Goal: Task Accomplishment & Management: Complete application form

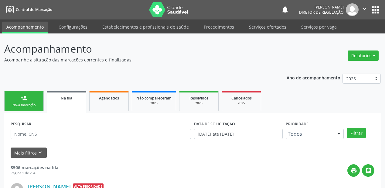
scroll to position [12, 0]
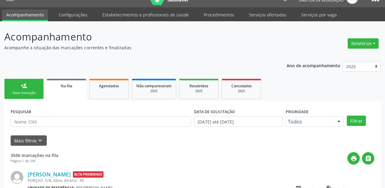
click at [27, 93] on div "Nova marcação" at bounding box center [24, 93] width 30 height 5
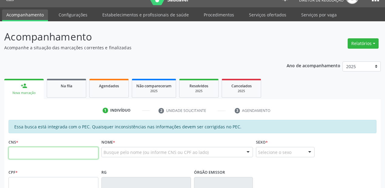
click at [33, 153] on input "text" at bounding box center [54, 153] width 90 height 12
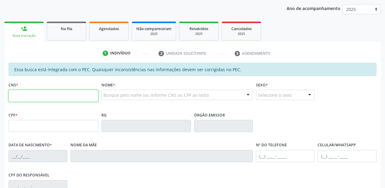
scroll to position [109, 0]
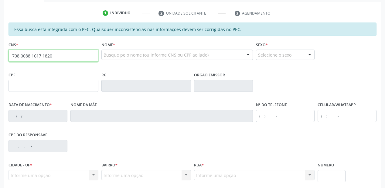
type input "708 0088 1617 1820"
type input "107.615.444-10"
type input "[DATE]"
type input "[PERSON_NAME]"
type input "[PHONE_NUMBER]"
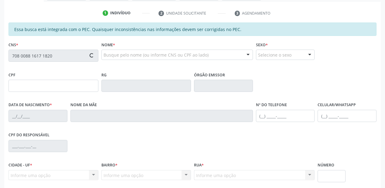
type input "S/N"
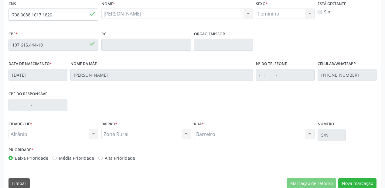
scroll to position [159, 0]
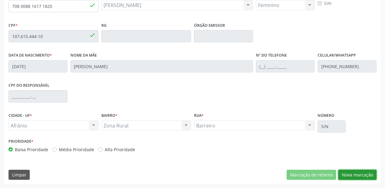
drag, startPoint x: 356, startPoint y: 174, endPoint x: 341, endPoint y: 137, distance: 39.4
click at [356, 173] on button "Nova marcação" at bounding box center [358, 175] width 38 height 10
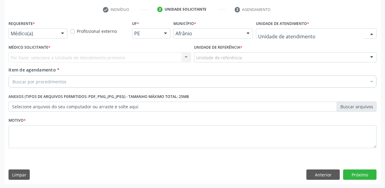
drag, startPoint x: 269, startPoint y: 34, endPoint x: 275, endPoint y: 95, distance: 60.8
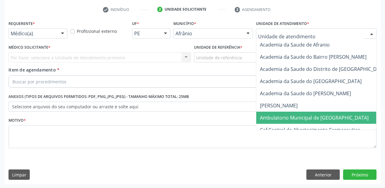
drag, startPoint x: 276, startPoint y: 120, endPoint x: 246, endPoint y: 101, distance: 36.1
click at [276, 120] on span "Ambulatorio Municipal de [GEOGRAPHIC_DATA]" at bounding box center [331, 118] width 148 height 12
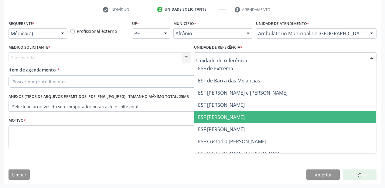
click at [214, 111] on span "ESF [PERSON_NAME]" at bounding box center [286, 117] width 182 height 12
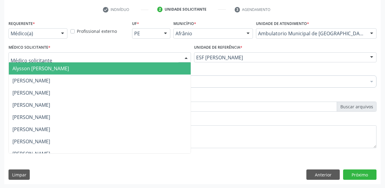
drag, startPoint x: 47, startPoint y: 57, endPoint x: 47, endPoint y: 65, distance: 7.9
click at [46, 61] on div at bounding box center [100, 57] width 183 height 10
click at [47, 65] on span "Alysson [PERSON_NAME]" at bounding box center [40, 68] width 57 height 7
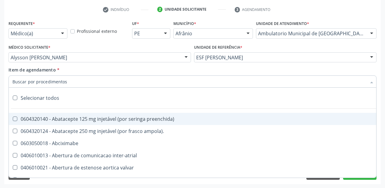
type input "r"
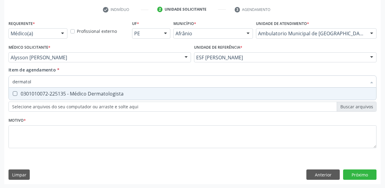
type input "dermatolo"
click at [44, 98] on span "0301010072-225135 - Médico Dermatologista" at bounding box center [193, 94] width 368 height 12
checkbox Dermatologista "true"
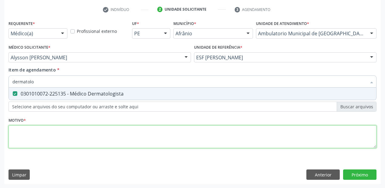
click at [42, 135] on div "Requerente * Médico(a) Médico(a) Enfermeiro(a) Paciente Nenhum resultado encont…" at bounding box center [193, 88] width 368 height 138
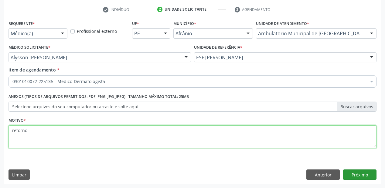
type textarea "retorno"
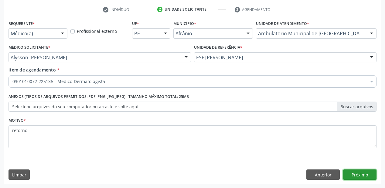
click at [353, 174] on button "Próximo" at bounding box center [359, 174] width 33 height 10
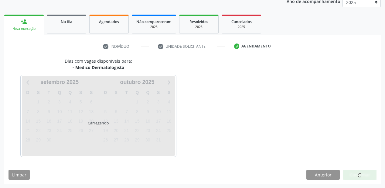
scroll to position [94, 0]
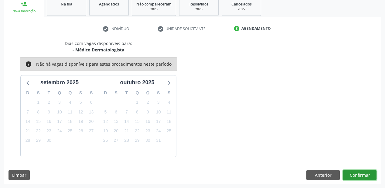
click at [354, 173] on button "Confirmar" at bounding box center [359, 175] width 33 height 10
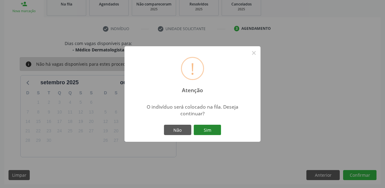
click at [205, 128] on button "Sim" at bounding box center [207, 130] width 27 height 10
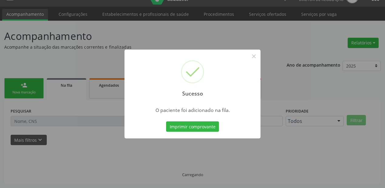
scroll to position [12, 0]
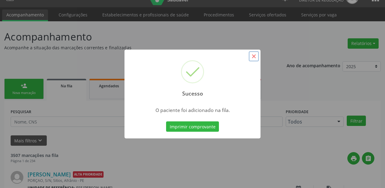
click at [255, 55] on button "×" at bounding box center [254, 56] width 10 height 10
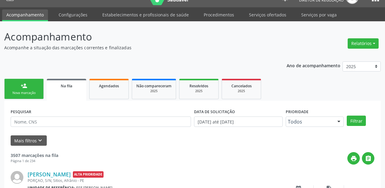
click at [27, 86] on div "person_add" at bounding box center [24, 85] width 7 height 7
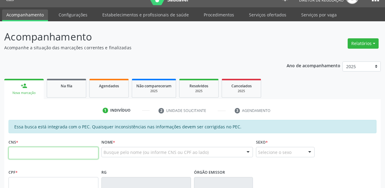
click at [26, 151] on input "text" at bounding box center [54, 153] width 90 height 12
type input "702 4040 1068 8324"
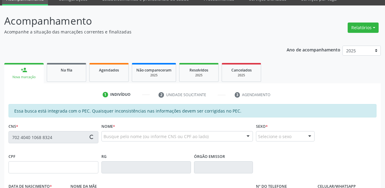
scroll to position [36, 0]
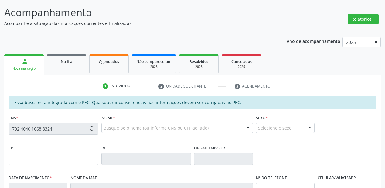
type input "749.083.084-20"
type input "[DATE]"
type input "Crispiniana Luzia da Conceicao"
type input "[PHONE_NUMBER]"
type input "S/N"
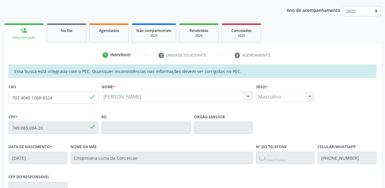
scroll to position [159, 0]
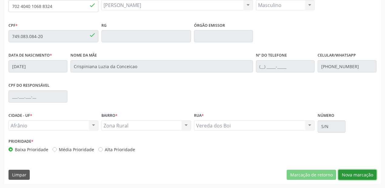
click at [352, 176] on button "Nova marcação" at bounding box center [358, 175] width 38 height 10
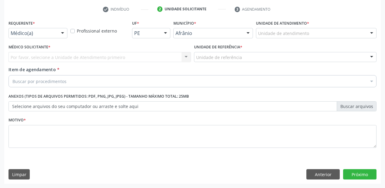
scroll to position [113, 0]
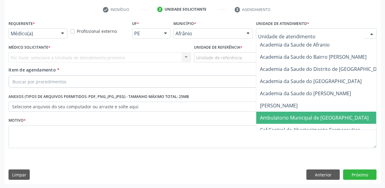
click at [282, 116] on span "Ambulatorio Municipal de [GEOGRAPHIC_DATA]" at bounding box center [314, 117] width 109 height 7
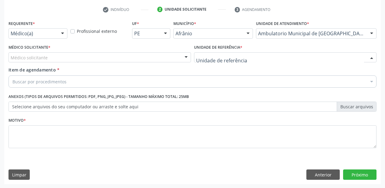
drag, startPoint x: 205, startPoint y: 55, endPoint x: 204, endPoint y: 81, distance: 26.8
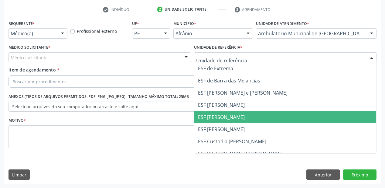
click at [210, 119] on span "ESF [PERSON_NAME]" at bounding box center [221, 117] width 47 height 7
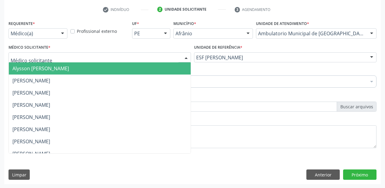
drag, startPoint x: 35, startPoint y: 52, endPoint x: 37, endPoint y: 67, distance: 14.7
click at [35, 55] on div at bounding box center [100, 57] width 183 height 10
click at [38, 70] on span "Alysson [PERSON_NAME]" at bounding box center [40, 68] width 57 height 7
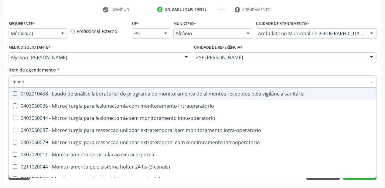
type input "monito"
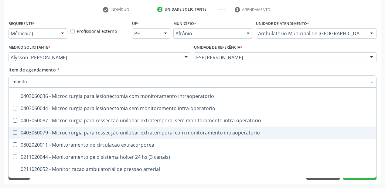
scroll to position [19, 0]
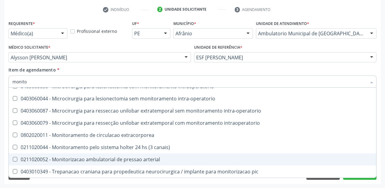
click at [64, 164] on span "0211020052 - Monitorizacao ambulatorial de pressao arterial" at bounding box center [193, 159] width 368 height 12
checkbox arterial "true"
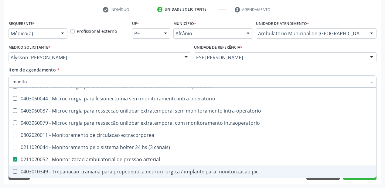
click at [44, 186] on div "Acompanhamento Acompanhe a situação das marcações correntes e finalizadas Relat…" at bounding box center [192, 54] width 385 height 268
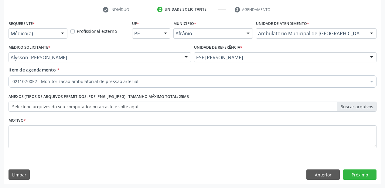
scroll to position [0, 0]
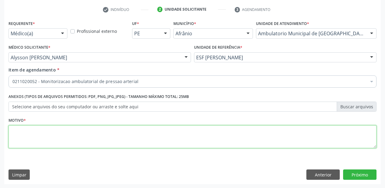
click at [23, 135] on textarea at bounding box center [193, 136] width 368 height 23
type textarea "pa"
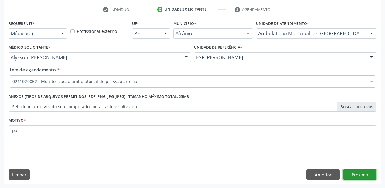
click at [352, 173] on button "Próximo" at bounding box center [359, 174] width 33 height 10
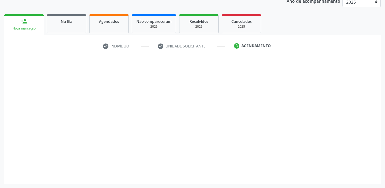
scroll to position [76, 0]
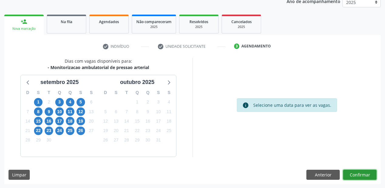
click at [353, 173] on button "Confirmar" at bounding box center [359, 175] width 33 height 10
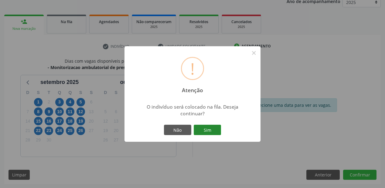
click at [210, 129] on button "Sim" at bounding box center [207, 130] width 27 height 10
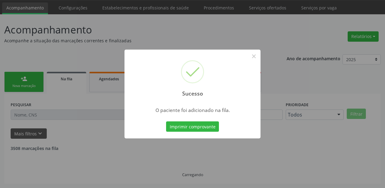
scroll to position [12, 0]
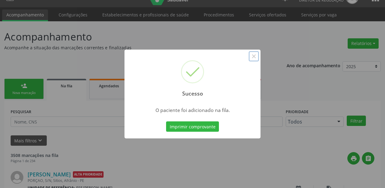
drag, startPoint x: 254, startPoint y: 57, endPoint x: 106, endPoint y: 89, distance: 151.3
click at [254, 57] on button "×" at bounding box center [254, 56] width 10 height 10
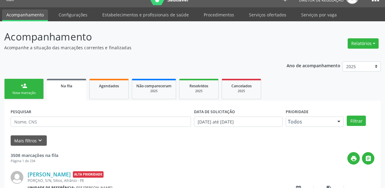
click at [31, 95] on link "person_add Nova marcação" at bounding box center [24, 89] width 40 height 20
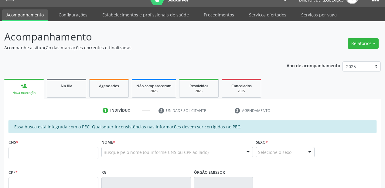
scroll to position [109, 0]
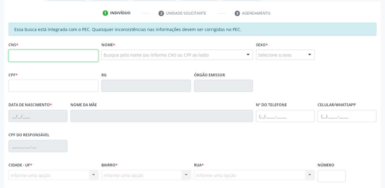
click at [28, 60] on input "text" at bounding box center [54, 56] width 90 height 12
type input "702 4040 1068 8324"
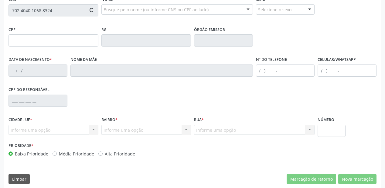
scroll to position [159, 0]
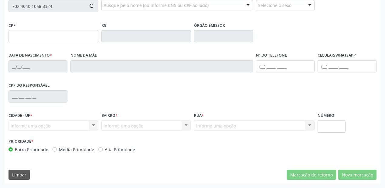
type input "749.083.084-20"
type input "[DATE]"
type input "Crispiniana Luzia da Conceicao"
type input "[PHONE_NUMBER]"
type input "S/N"
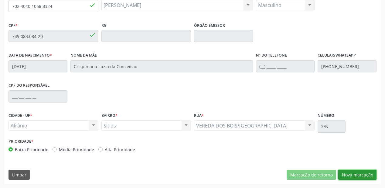
click at [356, 174] on button "Nova marcação" at bounding box center [358, 175] width 38 height 10
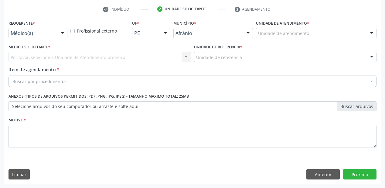
scroll to position [113, 0]
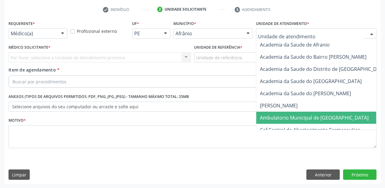
drag, startPoint x: 275, startPoint y: 116, endPoint x: 243, endPoint y: 79, distance: 48.7
click at [275, 116] on span "Ambulatorio Municipal de [GEOGRAPHIC_DATA]" at bounding box center [314, 117] width 109 height 7
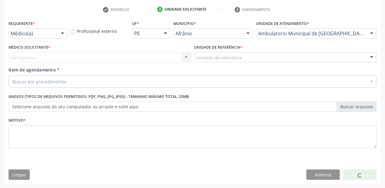
drag, startPoint x: 211, startPoint y: 58, endPoint x: 211, endPoint y: 74, distance: 16.1
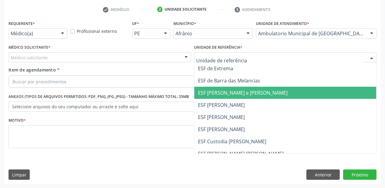
click at [212, 96] on span "ESF [PERSON_NAME] e [PERSON_NAME]" at bounding box center [286, 93] width 182 height 12
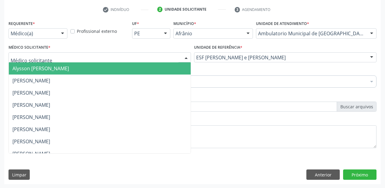
drag, startPoint x: 53, startPoint y: 59, endPoint x: 53, endPoint y: 67, distance: 7.6
click at [53, 61] on div at bounding box center [100, 57] width 183 height 10
click at [53, 67] on span "Alysson [PERSON_NAME]" at bounding box center [40, 68] width 57 height 7
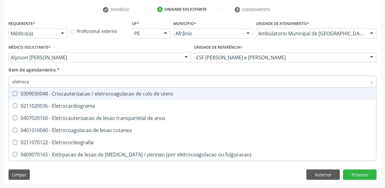
type input "eletrocar"
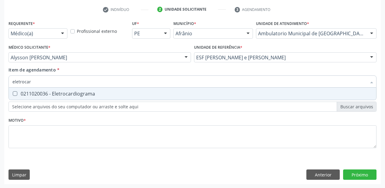
click at [50, 95] on div "0211020036 - Eletrocardiograma" at bounding box center [192, 93] width 361 height 5
checkbox Eletrocardiograma "true"
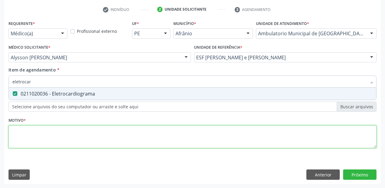
click at [40, 136] on div "Requerente * Médico(a) Médico(a) Enfermeiro(a) Paciente Nenhum resultado encont…" at bounding box center [193, 88] width 368 height 138
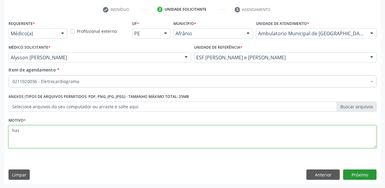
type textarea "has"
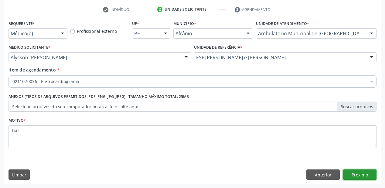
click at [364, 172] on button "Próximo" at bounding box center [359, 174] width 33 height 10
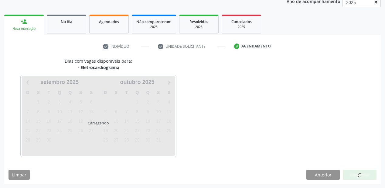
scroll to position [94, 0]
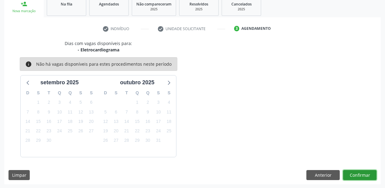
click at [347, 172] on button "Confirmar" at bounding box center [359, 175] width 33 height 10
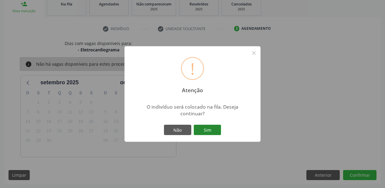
click at [207, 130] on button "Sim" at bounding box center [207, 130] width 27 height 10
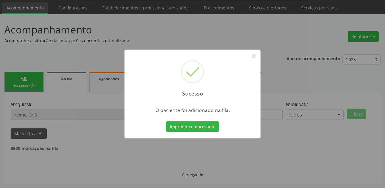
scroll to position [12, 0]
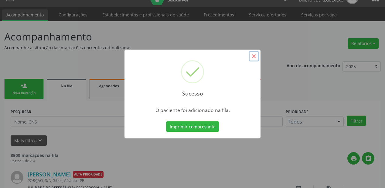
click at [255, 56] on button "×" at bounding box center [254, 56] width 10 height 10
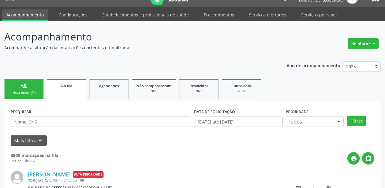
click at [24, 88] on div "person_add" at bounding box center [24, 85] width 7 height 7
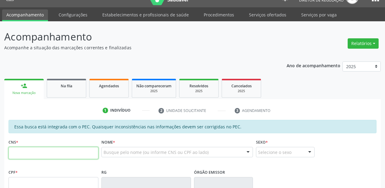
click at [23, 156] on input "text" at bounding box center [54, 153] width 90 height 12
type input "702 4040 1068 8324"
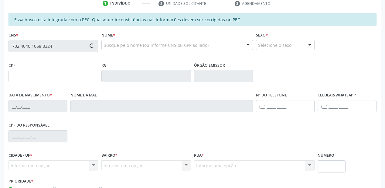
type input "749.083.084-20"
type input "[DATE]"
type input "Crispiniana Luzia da Conceicao"
type input "[PHONE_NUMBER]"
type input "S/N"
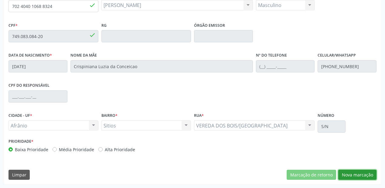
click at [348, 170] on button "Nova marcação" at bounding box center [358, 175] width 38 height 10
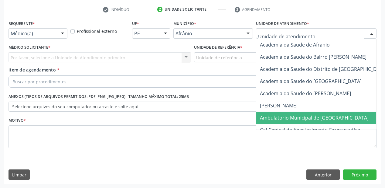
click at [268, 115] on span "Ambulatorio Municipal de [GEOGRAPHIC_DATA]" at bounding box center [314, 117] width 109 height 7
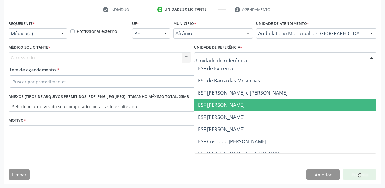
click at [216, 107] on span "ESF [PERSON_NAME]" at bounding box center [221, 105] width 47 height 7
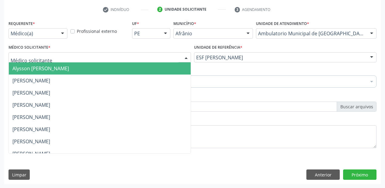
click at [25, 53] on div at bounding box center [100, 57] width 183 height 10
click at [25, 71] on span "Alysson [PERSON_NAME]" at bounding box center [40, 68] width 57 height 7
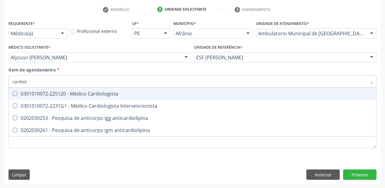
type input "cardiolo"
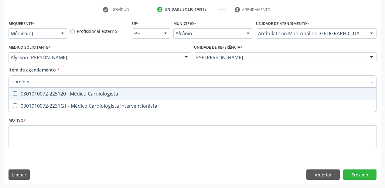
click at [37, 95] on div "0301010072-225120 - Médico Cardiologista" at bounding box center [192, 93] width 361 height 5
checkbox Cardiologista "true"
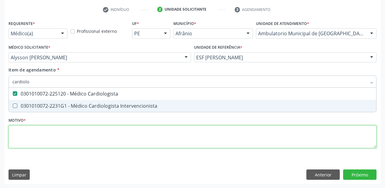
click at [24, 134] on div "Requerente * Médico(a) Médico(a) Enfermeiro(a) Paciente Nenhum resultado encont…" at bounding box center [193, 88] width 368 height 138
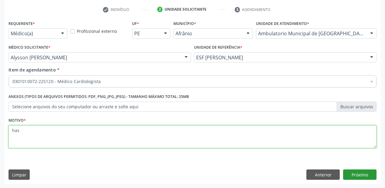
type textarea "has"
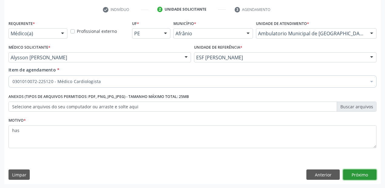
click at [349, 174] on button "Próximo" at bounding box center [359, 174] width 33 height 10
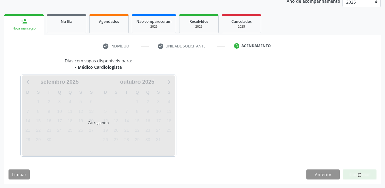
scroll to position [76, 0]
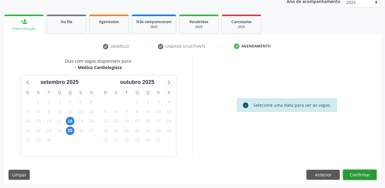
click at [356, 174] on button "Confirmar" at bounding box center [359, 175] width 33 height 10
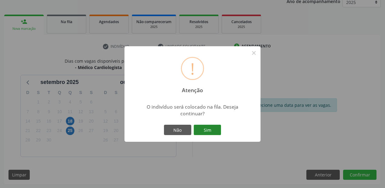
click at [203, 128] on button "Sim" at bounding box center [207, 130] width 27 height 10
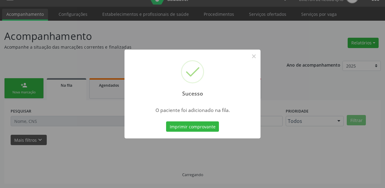
scroll to position [12, 0]
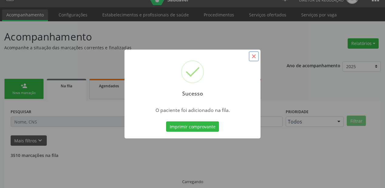
click at [254, 57] on button "×" at bounding box center [254, 56] width 10 height 10
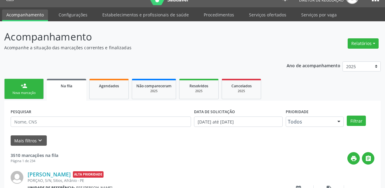
click at [29, 86] on link "person_add Nova marcação" at bounding box center [24, 89] width 40 height 20
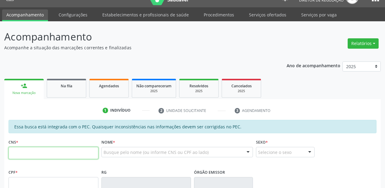
click at [29, 155] on input "text" at bounding box center [54, 153] width 90 height 12
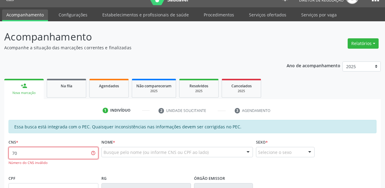
type input "7"
type input "701 0028 6472 7490"
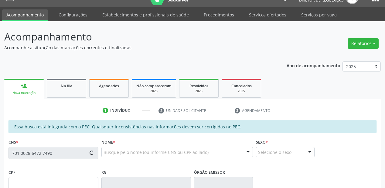
type input "078.603.094-16"
type input "[DATE]"
type input "[PERSON_NAME]"
type input "[PHONE_NUMBER]"
type input "65"
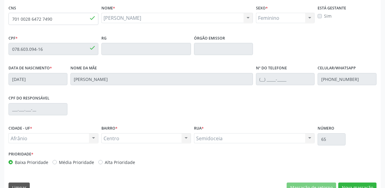
scroll to position [158, 0]
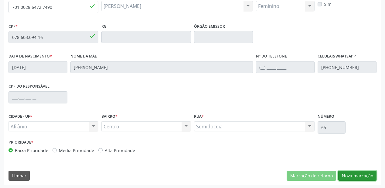
click at [358, 177] on button "Nova marcação" at bounding box center [358, 176] width 38 height 10
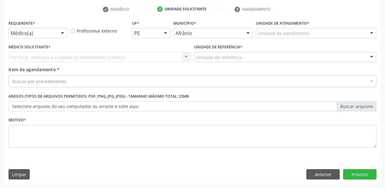
scroll to position [113, 0]
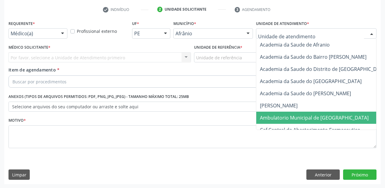
click at [284, 116] on span "Ambulatorio Municipal de [GEOGRAPHIC_DATA]" at bounding box center [314, 117] width 109 height 7
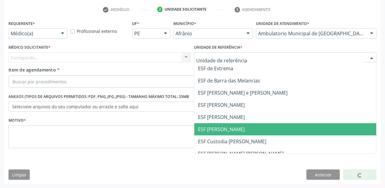
click at [216, 124] on span "ESF [PERSON_NAME]" at bounding box center [286, 129] width 182 height 12
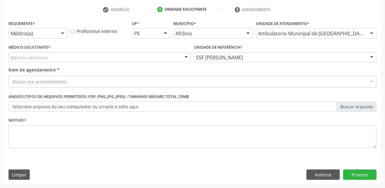
drag, startPoint x: 31, startPoint y: 60, endPoint x: 29, endPoint y: 67, distance: 7.5
click at [31, 61] on div "Médico solicitante" at bounding box center [100, 57] width 183 height 10
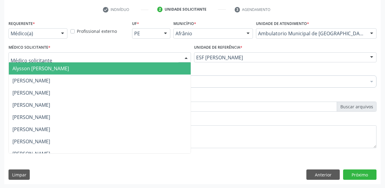
click at [28, 71] on span "Alysson [PERSON_NAME]" at bounding box center [40, 68] width 57 height 7
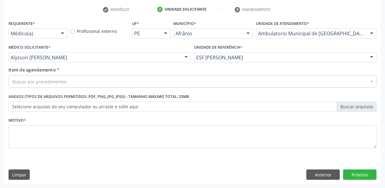
click at [29, 77] on div "Buscar por procedimentos" at bounding box center [193, 81] width 368 height 12
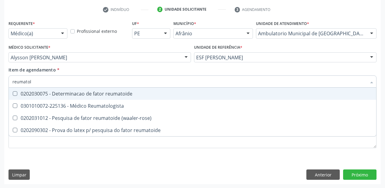
type input "reumatolo"
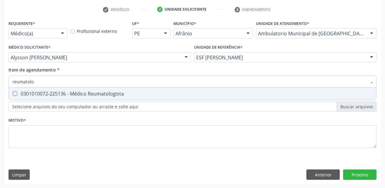
click at [32, 92] on div "0301010072-225136 - Médico Reumatologista" at bounding box center [192, 93] width 361 height 5
checkbox Reumatologista "true"
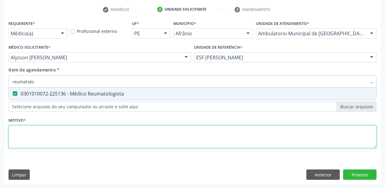
click at [30, 129] on div "Requerente * Médico(a) Médico(a) Enfermeiro(a) Paciente Nenhum resultado encont…" at bounding box center [193, 88] width 368 height 138
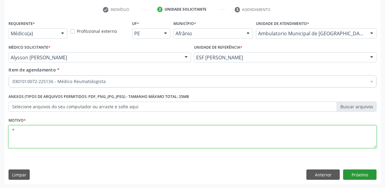
type textarea "*"
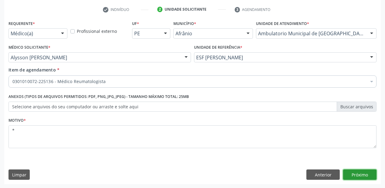
click at [355, 174] on button "Próximo" at bounding box center [359, 174] width 33 height 10
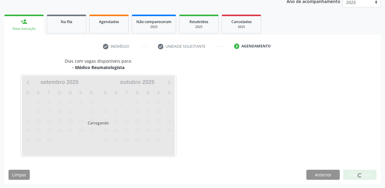
scroll to position [94, 0]
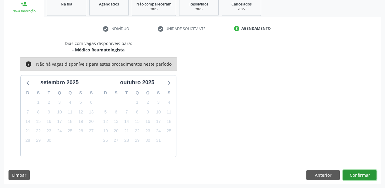
click at [354, 173] on button "Confirmar" at bounding box center [359, 175] width 33 height 10
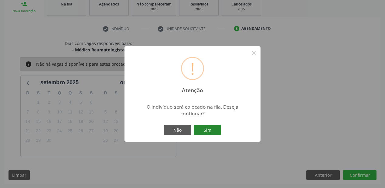
click at [213, 131] on button "Sim" at bounding box center [207, 130] width 27 height 10
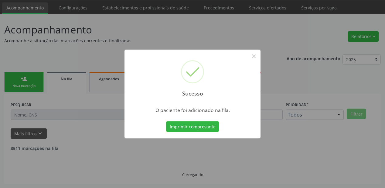
scroll to position [12, 0]
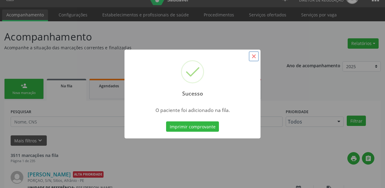
click at [252, 56] on button "×" at bounding box center [254, 56] width 10 height 10
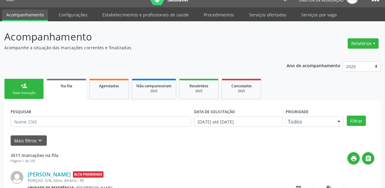
click at [28, 89] on link "person_add Nova marcação" at bounding box center [24, 89] width 40 height 20
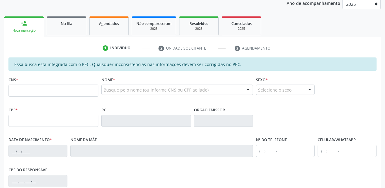
scroll to position [85, 0]
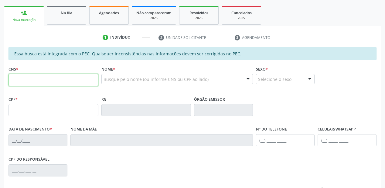
click at [30, 78] on input "text" at bounding box center [54, 80] width 90 height 12
type input "700 4024 8869 3945"
type input "045.047.934-07"
type input "[DATE]"
type input "[PERSON_NAME] Bezerea"
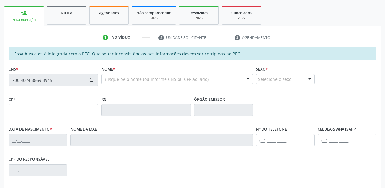
type input "[PHONE_NUMBER]"
type input "S/N"
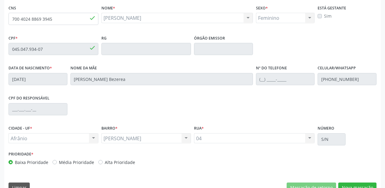
scroll to position [159, 0]
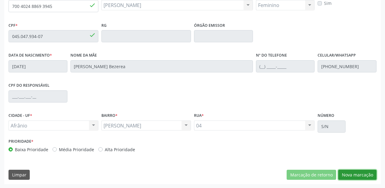
click at [344, 170] on button "Nova marcação" at bounding box center [358, 175] width 38 height 10
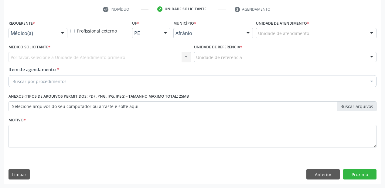
scroll to position [113, 0]
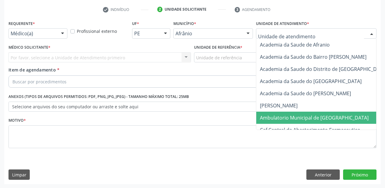
drag, startPoint x: 276, startPoint y: 119, endPoint x: 240, endPoint y: 86, distance: 49.3
click at [275, 118] on span "Ambulatorio Municipal de [GEOGRAPHIC_DATA]" at bounding box center [314, 117] width 109 height 7
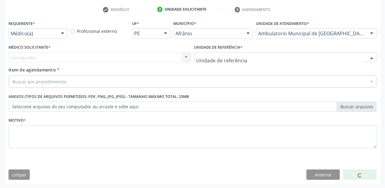
drag, startPoint x: 214, startPoint y: 58, endPoint x: 216, endPoint y: 98, distance: 39.6
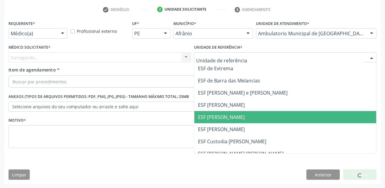
click at [218, 118] on span "ESF [PERSON_NAME]" at bounding box center [221, 117] width 47 height 7
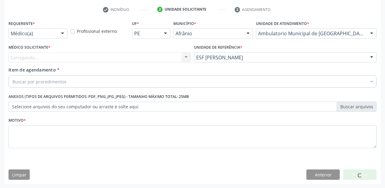
click at [39, 53] on div "Carregando... Nenhum resultado encontrado para: " " Não há nenhuma opção para s…" at bounding box center [100, 57] width 183 height 10
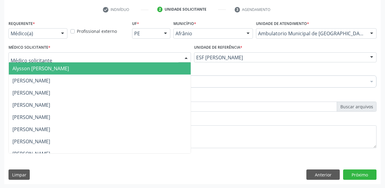
click at [44, 70] on span "Alysson [PERSON_NAME]" at bounding box center [40, 68] width 57 height 7
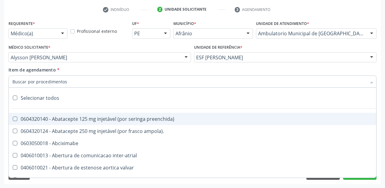
type input ","
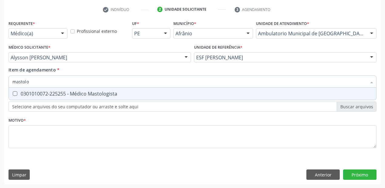
type input "mastolog"
click at [56, 98] on span "0301010072-225255 - Médico Mastologista" at bounding box center [193, 94] width 368 height 12
checkbox Mastologista "true"
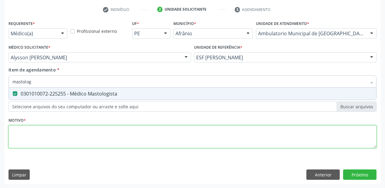
click at [43, 139] on div "Requerente * Médico(a) Médico(a) Enfermeiro(a) Paciente Nenhum resultado encont…" at bounding box center [193, 88] width 368 height 138
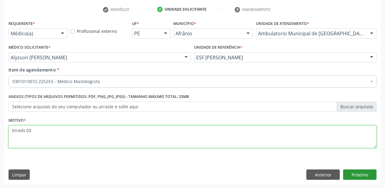
type textarea "birads 03"
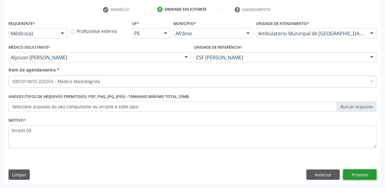
click at [353, 178] on button "Próximo" at bounding box center [359, 174] width 33 height 10
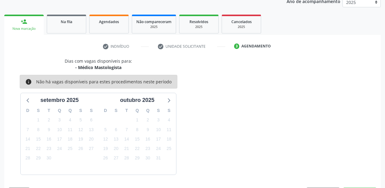
scroll to position [94, 0]
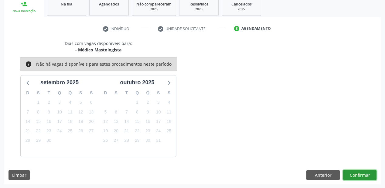
click at [350, 172] on button "Confirmar" at bounding box center [359, 175] width 33 height 10
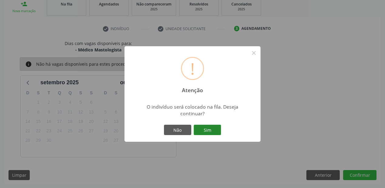
click at [210, 127] on button "Sim" at bounding box center [207, 130] width 27 height 10
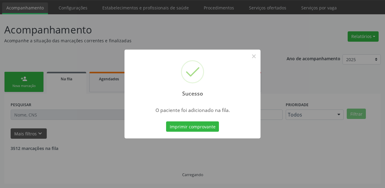
scroll to position [12, 0]
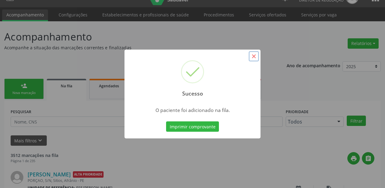
click at [258, 57] on button "×" at bounding box center [254, 56] width 10 height 10
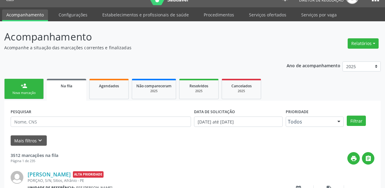
click at [34, 84] on link "person_add Nova marcação" at bounding box center [24, 89] width 40 height 20
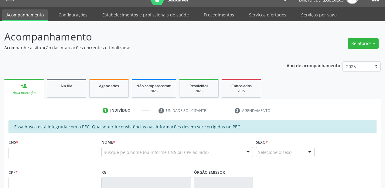
click at [31, 146] on div "CNS *" at bounding box center [54, 148] width 90 height 22
click at [31, 149] on input "text" at bounding box center [54, 153] width 90 height 12
type input "702 8081"
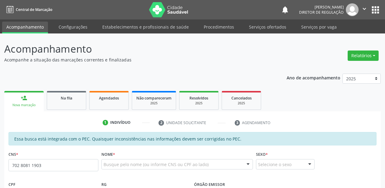
scroll to position [12, 0]
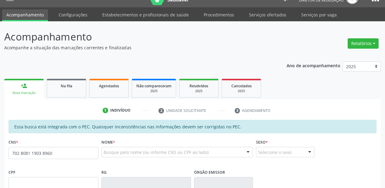
type input "702 8081 1903 8960"
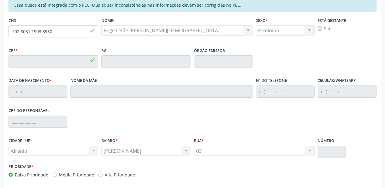
type input "021.711.994-82"
type input "19/04/1966"
type input "Hortenis Maria de Jesus"
type input "(87) 98862-8660"
type input "S/N"
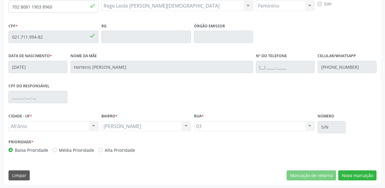
scroll to position [159, 0]
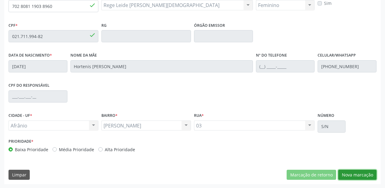
click at [352, 176] on button "Nova marcação" at bounding box center [358, 175] width 38 height 10
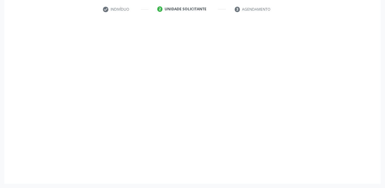
scroll to position [113, 0]
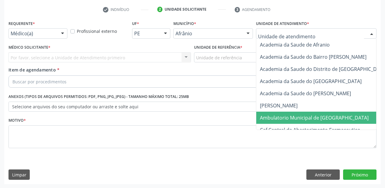
drag, startPoint x: 269, startPoint y: 120, endPoint x: 246, endPoint y: 105, distance: 27.5
click at [267, 119] on span "Ambulatorio Municipal de [GEOGRAPHIC_DATA]" at bounding box center [314, 117] width 109 height 7
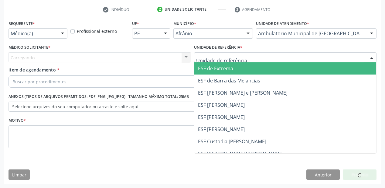
drag, startPoint x: 214, startPoint y: 60, endPoint x: 211, endPoint y: 98, distance: 39.0
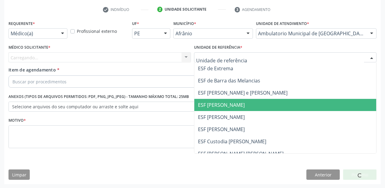
click at [211, 111] on span "ESF [PERSON_NAME]" at bounding box center [286, 117] width 182 height 12
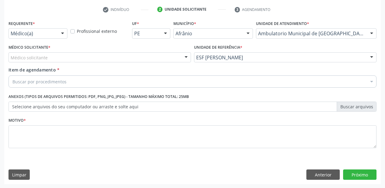
drag, startPoint x: 50, startPoint y: 58, endPoint x: 48, endPoint y: 68, distance: 10.3
click at [50, 60] on div "Médico solicitante" at bounding box center [100, 57] width 183 height 10
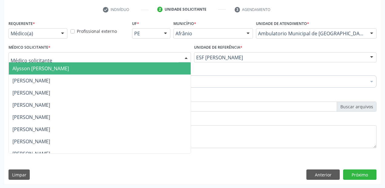
drag, startPoint x: 48, startPoint y: 68, endPoint x: 47, endPoint y: 80, distance: 11.6
click at [48, 69] on span "Alysson [PERSON_NAME]" at bounding box center [40, 68] width 57 height 7
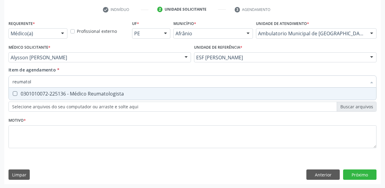
type input "reumatolo"
drag, startPoint x: 48, startPoint y: 96, endPoint x: 37, endPoint y: 113, distance: 20.6
click at [48, 96] on div "0301010072-225136 - Médico Reumatologista" at bounding box center [192, 93] width 361 height 5
checkbox Reumatologista "true"
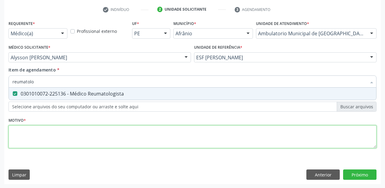
click at [27, 131] on div "Requerente * Médico(a) Médico(a) Enfermeiro(a) Paciente Nenhum resultado encont…" at bounding box center [193, 88] width 368 height 138
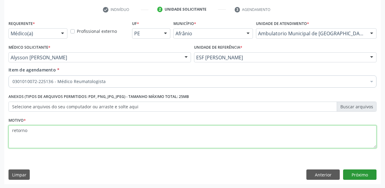
type textarea "retorno"
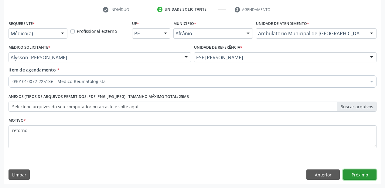
click at [354, 172] on button "Próximo" at bounding box center [359, 174] width 33 height 10
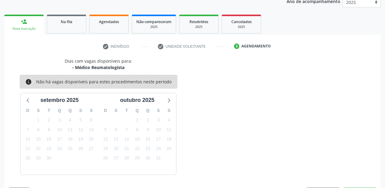
scroll to position [94, 0]
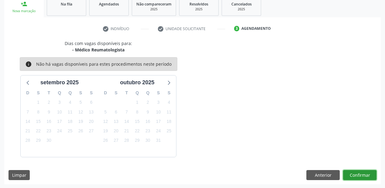
click at [358, 175] on button "Confirmar" at bounding box center [359, 175] width 33 height 10
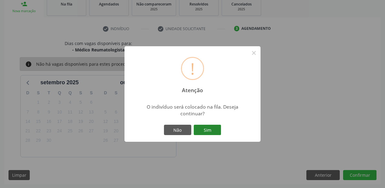
click at [214, 128] on button "Sim" at bounding box center [207, 130] width 27 height 10
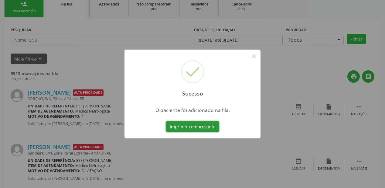
scroll to position [12, 0]
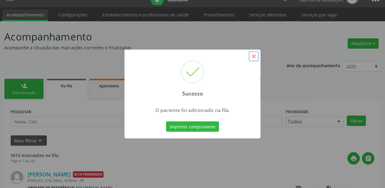
click at [257, 56] on button "×" at bounding box center [254, 56] width 10 height 10
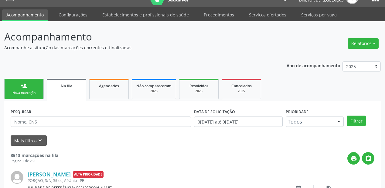
click at [27, 85] on link "person_add Nova marcação" at bounding box center [24, 89] width 40 height 20
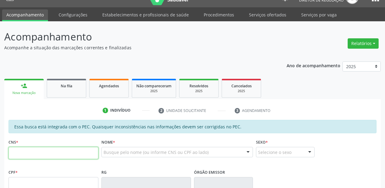
click at [33, 153] on input "text" at bounding box center [54, 153] width 90 height 12
type input "700 7099 8608 4774"
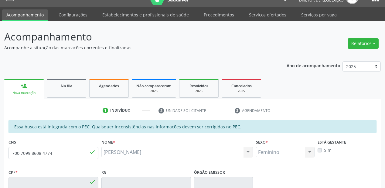
type input "113.517.314-16"
type input "02/11/1997"
type input "Maria Elizangela Nunes da Silva"
type input "(89) 9474-2285"
type input "S/N"
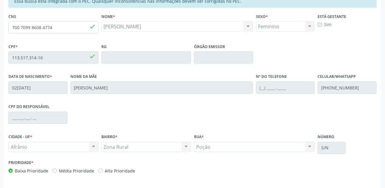
scroll to position [159, 0]
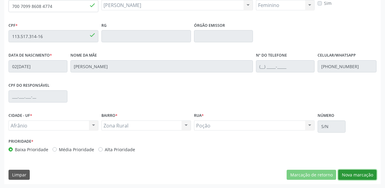
click at [350, 175] on button "Nova marcação" at bounding box center [358, 175] width 38 height 10
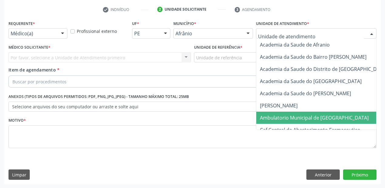
click at [277, 114] on span "Ambulatorio Municipal de [GEOGRAPHIC_DATA]" at bounding box center [314, 117] width 109 height 7
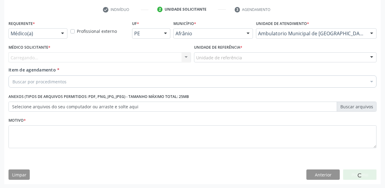
drag, startPoint x: 202, startPoint y: 56, endPoint x: 205, endPoint y: 80, distance: 24.5
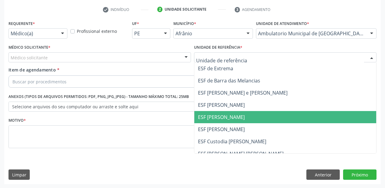
click at [216, 118] on span "ESF [PERSON_NAME]" at bounding box center [221, 117] width 47 height 7
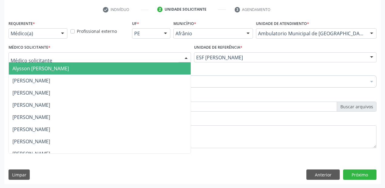
drag, startPoint x: 37, startPoint y: 57, endPoint x: 37, endPoint y: 68, distance: 10.9
click at [37, 68] on span "Alysson [PERSON_NAME]" at bounding box center [40, 68] width 57 height 7
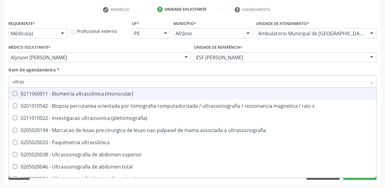
type input "ultrass"
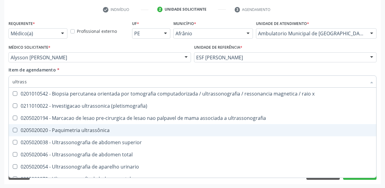
scroll to position [24, 0]
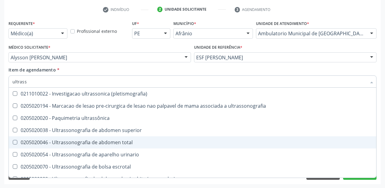
click at [71, 140] on div "0205020046 - Ultrassonografia de abdomen total" at bounding box center [192, 142] width 361 height 5
checkbox total "true"
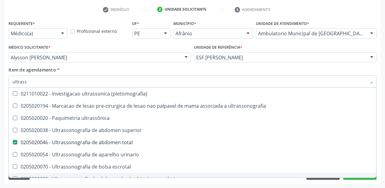
click at [43, 183] on div "Requerente * Médico(a) Médico(a) Enfermeiro(a) Paciente Nenhum resultado encont…" at bounding box center [192, 101] width 377 height 165
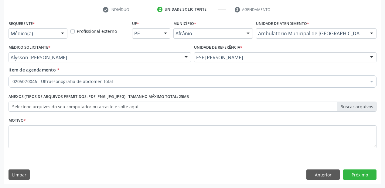
scroll to position [0, 0]
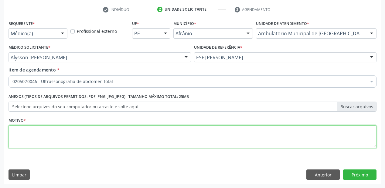
click at [24, 131] on textarea at bounding box center [193, 136] width 368 height 23
type textarea "dor"
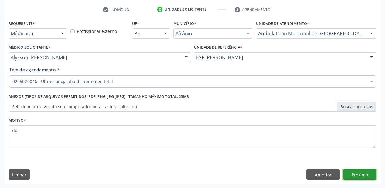
click at [364, 178] on button "Próximo" at bounding box center [359, 174] width 33 height 10
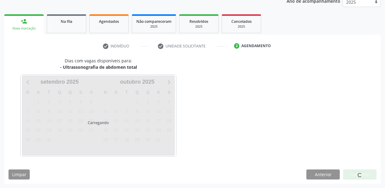
scroll to position [76, 0]
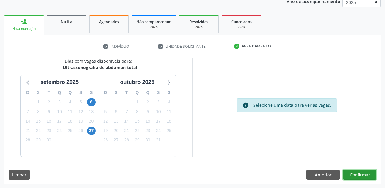
click at [349, 170] on button "Confirmar" at bounding box center [359, 175] width 33 height 10
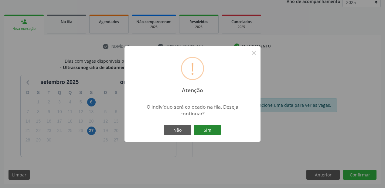
click at [202, 125] on button "Sim" at bounding box center [207, 130] width 27 height 10
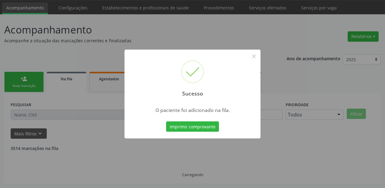
scroll to position [12, 0]
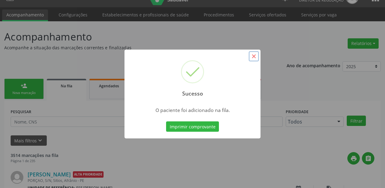
click at [253, 57] on button "×" at bounding box center [254, 56] width 10 height 10
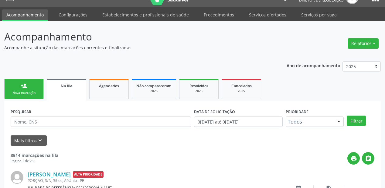
click at [34, 86] on link "person_add Nova marcação" at bounding box center [24, 89] width 40 height 20
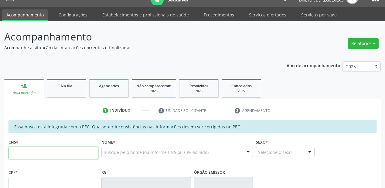
click at [34, 150] on input "text" at bounding box center [54, 153] width 90 height 12
type input "702 4020 0935 8926"
type input "137.680.624-06"
type input "12/05/1969"
type input "Josefa Tereza Rodrigues"
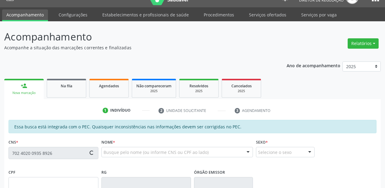
type input "(87) 99967-3037"
type input "S/N"
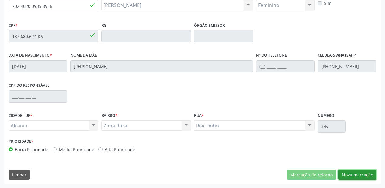
drag, startPoint x: 358, startPoint y: 175, endPoint x: 329, endPoint y: 150, distance: 38.8
click at [358, 175] on button "Nova marcação" at bounding box center [358, 175] width 38 height 10
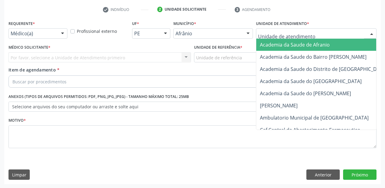
drag, startPoint x: 265, startPoint y: 31, endPoint x: 273, endPoint y: 81, distance: 50.9
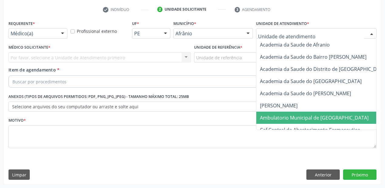
click at [278, 115] on span "Ambulatorio Municipal de [GEOGRAPHIC_DATA]" at bounding box center [314, 117] width 109 height 7
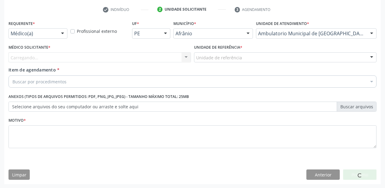
drag, startPoint x: 203, startPoint y: 57, endPoint x: 206, endPoint y: 100, distance: 43.0
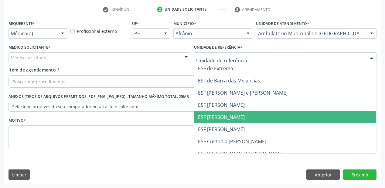
click at [206, 112] on span "ESF [PERSON_NAME]" at bounding box center [286, 117] width 182 height 12
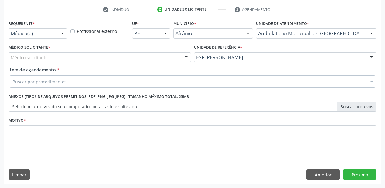
drag, startPoint x: 41, startPoint y: 60, endPoint x: 41, endPoint y: 65, distance: 5.5
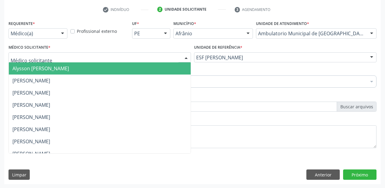
click at [41, 73] on span "Alysson [PERSON_NAME]" at bounding box center [100, 68] width 182 height 12
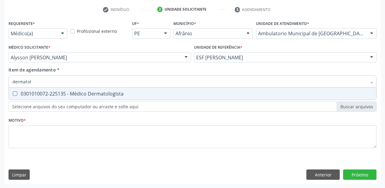
type input "dermatolo"
click at [40, 92] on div "0301010072-225135 - Médico Dermatologista" at bounding box center [192, 93] width 361 height 5
checkbox Dermatologista "true"
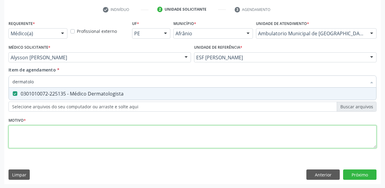
click at [26, 136] on div "Requerente * Médico(a) Médico(a) Enfermeiro(a) Paciente Nenhum resultado encont…" at bounding box center [193, 88] width 368 height 138
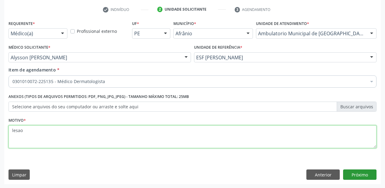
type textarea "lesao"
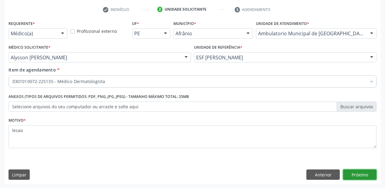
click at [361, 172] on button "Próximo" at bounding box center [359, 174] width 33 height 10
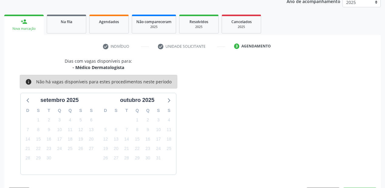
scroll to position [94, 0]
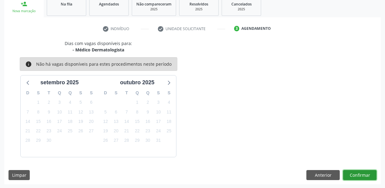
click at [364, 172] on button "Confirmar" at bounding box center [359, 175] width 33 height 10
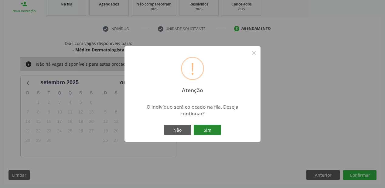
click at [216, 129] on button "Sim" at bounding box center [207, 130] width 27 height 10
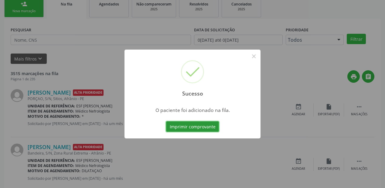
scroll to position [12, 0]
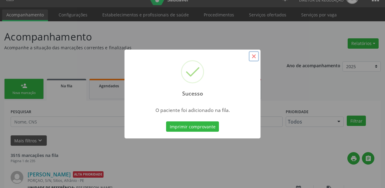
click at [252, 55] on button "×" at bounding box center [254, 56] width 10 height 10
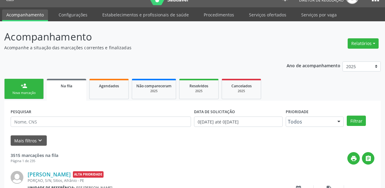
click at [36, 91] on div "Nova marcação" at bounding box center [24, 93] width 30 height 5
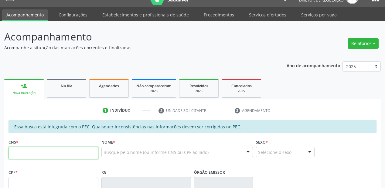
click at [35, 156] on input "text" at bounding box center [54, 153] width 90 height 12
type input "705 3024 0323 9790"
type input "182.409.704-27"
type input "30/07/2022"
type input "Tamires Amelia Silva Vieira"
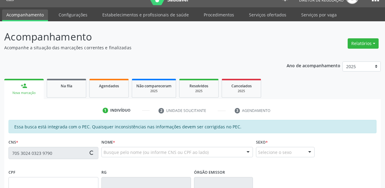
type input "(87) 99917-6042"
type input "S/N"
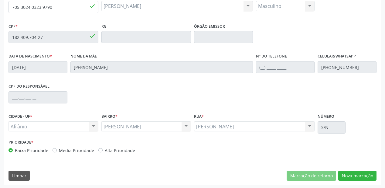
scroll to position [159, 0]
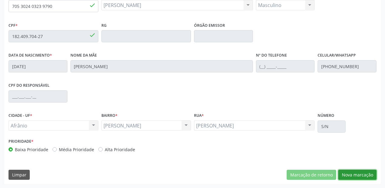
click at [345, 176] on button "Nova marcação" at bounding box center [358, 175] width 38 height 10
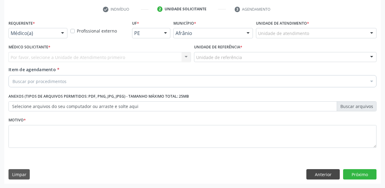
scroll to position [113, 0]
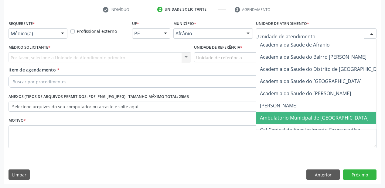
click at [269, 119] on span "Ambulatorio Municipal de [GEOGRAPHIC_DATA]" at bounding box center [314, 117] width 109 height 7
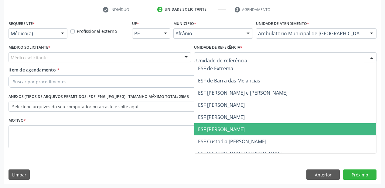
click at [209, 129] on span "ESF [PERSON_NAME]" at bounding box center [221, 129] width 47 height 7
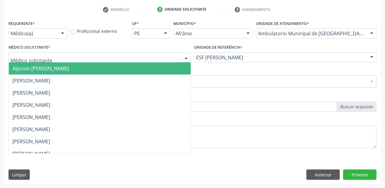
click at [28, 64] on span "Alysson [PERSON_NAME]" at bounding box center [100, 68] width 182 height 12
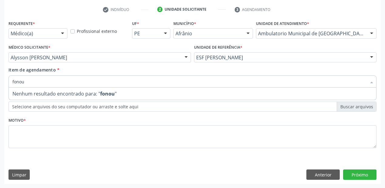
type input "fono"
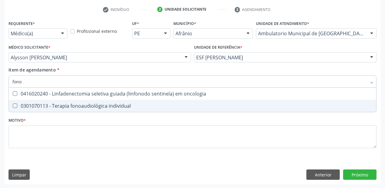
click at [39, 104] on div "0301070113 - Terapia fonoaudiológica individual" at bounding box center [192, 105] width 361 height 5
checkbox individual "true"
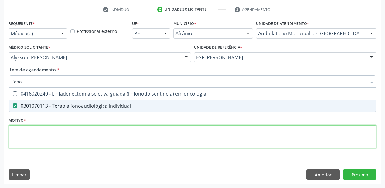
click at [19, 136] on div "Requerente * Médico(a) Médico(a) Enfermeiro(a) Paciente Nenhum resultado encont…" at bounding box center [193, 88] width 368 height 138
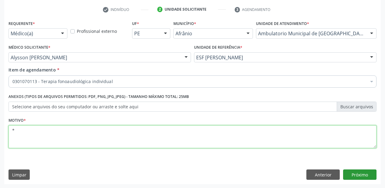
type textarea "*"
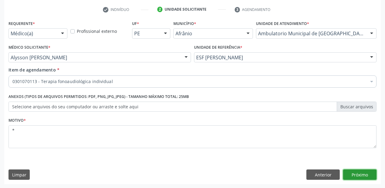
click at [371, 173] on button "Próximo" at bounding box center [359, 174] width 33 height 10
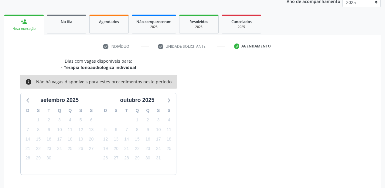
scroll to position [94, 0]
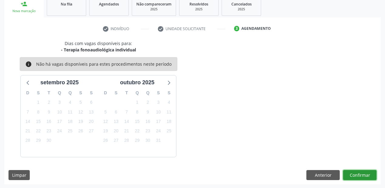
click at [354, 174] on button "Confirmar" at bounding box center [359, 175] width 33 height 10
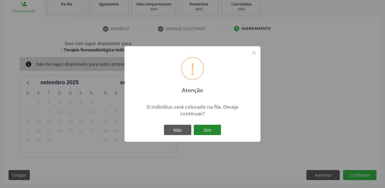
click at [209, 130] on button "Sim" at bounding box center [207, 130] width 27 height 10
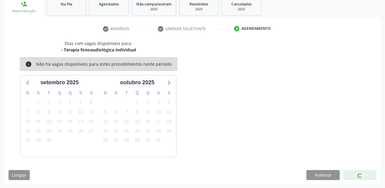
scroll to position [12, 0]
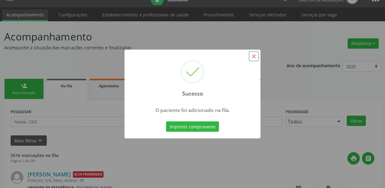
click at [253, 55] on button "×" at bounding box center [254, 56] width 10 height 10
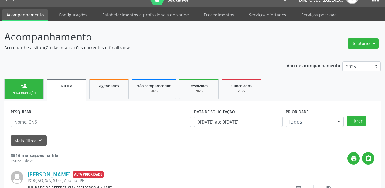
click at [37, 92] on div "Nova marcação" at bounding box center [24, 93] width 30 height 5
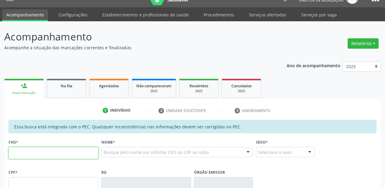
click at [40, 151] on input "text" at bounding box center [54, 153] width 90 height 12
type input "703 6000 4504 9932"
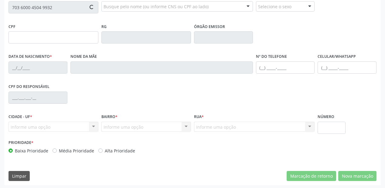
scroll to position [158, 0]
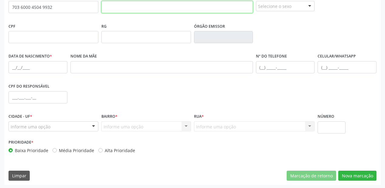
drag, startPoint x: 139, startPoint y: 7, endPoint x: 140, endPoint y: 10, distance: 3.1
click at [139, 7] on input "text" at bounding box center [178, 7] width 152 height 12
type input "valdeci de sousa oliveira"
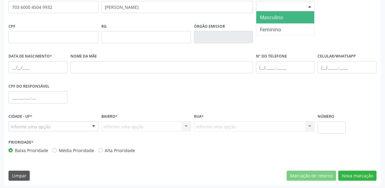
click at [280, 9] on div "Selecione o sexo" at bounding box center [285, 6] width 59 height 10
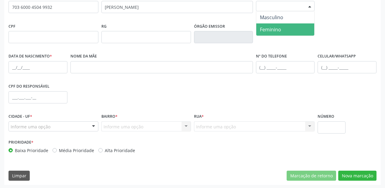
click at [281, 27] on span "Feminino" at bounding box center [270, 29] width 21 height 7
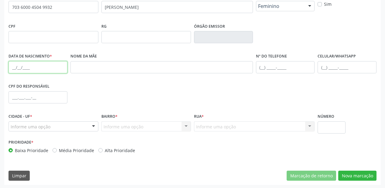
click at [15, 68] on input "text" at bounding box center [38, 67] width 59 height 12
type input "17/04/1957"
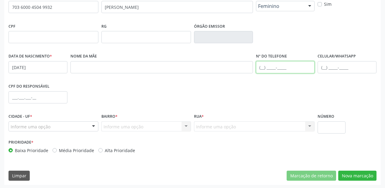
click at [264, 67] on input "text" at bounding box center [285, 67] width 59 height 12
type input "(87) 8855-4732"
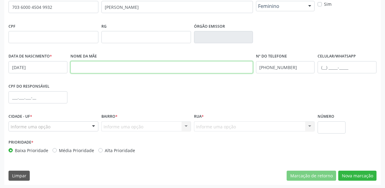
click at [82, 66] on input "text" at bounding box center [162, 67] width 183 height 12
type input "maria sousa brito"
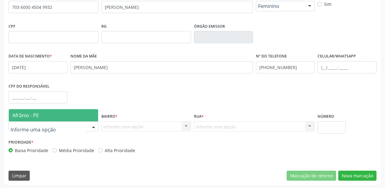
click at [34, 114] on span "Afrânio - PE" at bounding box center [25, 115] width 26 height 7
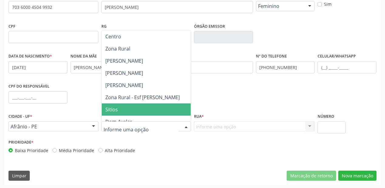
click at [114, 110] on span "Sitios" at bounding box center [111, 109] width 12 height 7
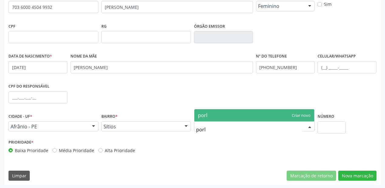
type input "por"
click at [213, 112] on span "PORCAO" at bounding box center [207, 115] width 19 height 7
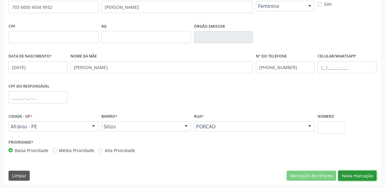
click at [360, 177] on button "Nova marcação" at bounding box center [358, 176] width 38 height 10
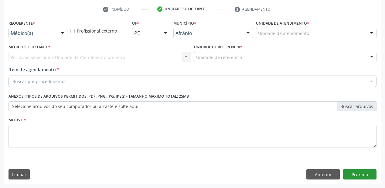
scroll to position [113, 0]
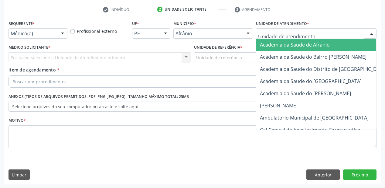
drag, startPoint x: 273, startPoint y: 34, endPoint x: 272, endPoint y: 82, distance: 47.7
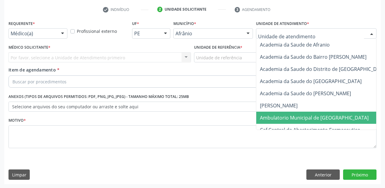
drag, startPoint x: 269, startPoint y: 118, endPoint x: 220, endPoint y: 55, distance: 79.8
click at [269, 118] on span "Ambulatorio Municipal de [GEOGRAPHIC_DATA]" at bounding box center [314, 117] width 109 height 7
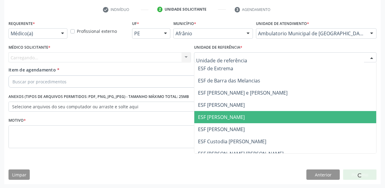
drag, startPoint x: 215, startPoint y: 120, endPoint x: 180, endPoint y: 112, distance: 36.1
click at [214, 120] on span "ESF [PERSON_NAME]" at bounding box center [221, 117] width 47 height 7
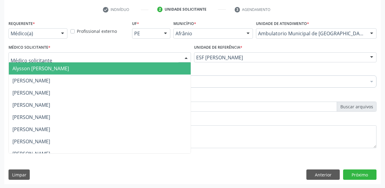
drag, startPoint x: 34, startPoint y: 60, endPoint x: 34, endPoint y: 69, distance: 8.8
click at [34, 69] on span "Alysson [PERSON_NAME]" at bounding box center [40, 68] width 57 height 7
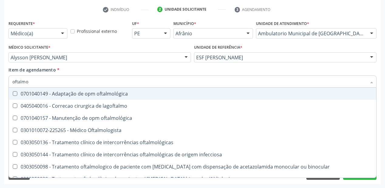
type input "oftalmol"
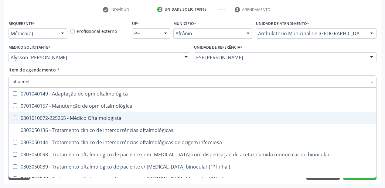
click at [34, 116] on div "0301010072-225265 - Médico Oftalmologista" at bounding box center [192, 118] width 361 height 5
checkbox Oftalmologista "true"
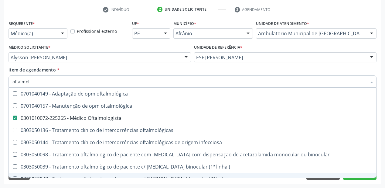
click at [34, 186] on div "Acompanhamento Acompanhe a situação das marcações correntes e finalizadas Relat…" at bounding box center [192, 54] width 385 height 268
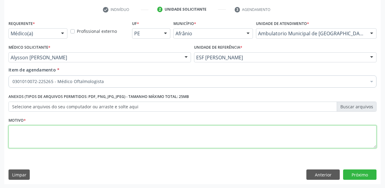
click at [39, 140] on textarea at bounding box center [193, 136] width 368 height 23
type textarea "*"
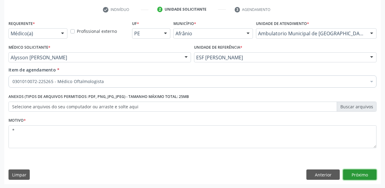
click at [364, 172] on button "Próximo" at bounding box center [359, 174] width 33 height 10
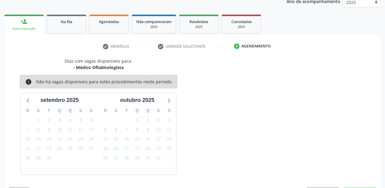
scroll to position [94, 0]
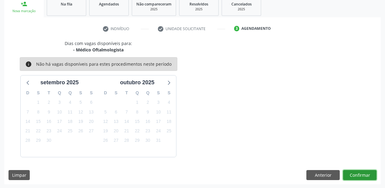
click at [360, 174] on button "Confirmar" at bounding box center [359, 175] width 33 height 10
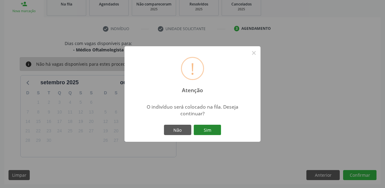
click at [207, 132] on button "Sim" at bounding box center [207, 130] width 27 height 10
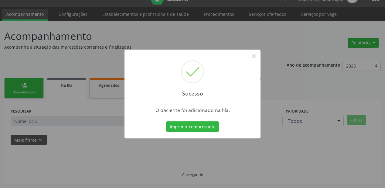
scroll to position [12, 0]
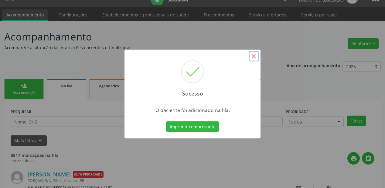
click at [257, 57] on button "×" at bounding box center [254, 56] width 10 height 10
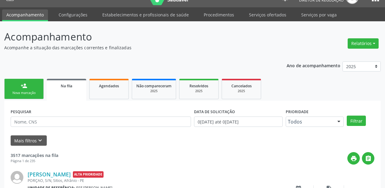
click at [27, 87] on div "person_add" at bounding box center [24, 85] width 7 height 7
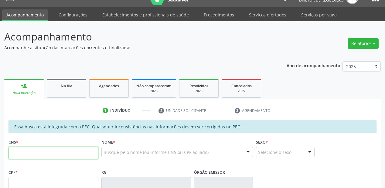
click at [30, 150] on input "text" at bounding box center [54, 153] width 90 height 12
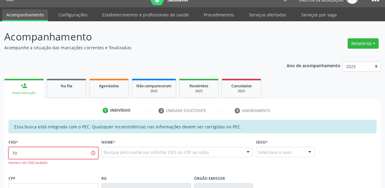
type input "7"
type input "702 3011 5687 9513"
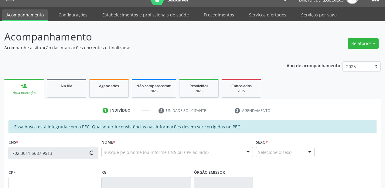
type input "052.726.604-39"
type input "12/02/1984"
type input "Maria Raimunda Damasceno Coelho"
type input "(87) 98839-5174"
type input "S/N"
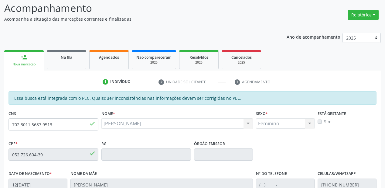
scroll to position [158, 0]
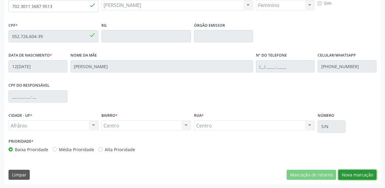
click at [364, 171] on button "Nova marcação" at bounding box center [358, 175] width 38 height 10
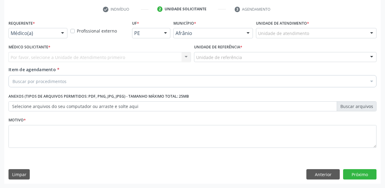
scroll to position [113, 0]
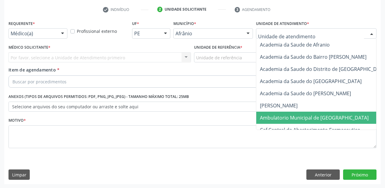
click at [280, 114] on span "Ambulatorio Municipal de [GEOGRAPHIC_DATA]" at bounding box center [314, 117] width 109 height 7
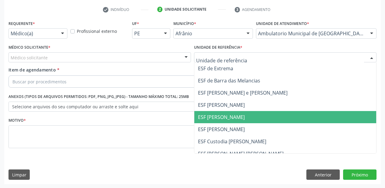
click at [212, 120] on span "ESF [PERSON_NAME]" at bounding box center [286, 117] width 182 height 12
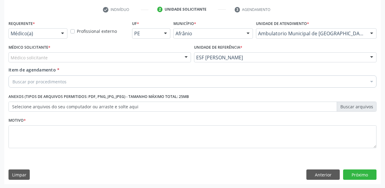
drag, startPoint x: 38, startPoint y: 58, endPoint x: 37, endPoint y: 70, distance: 12.5
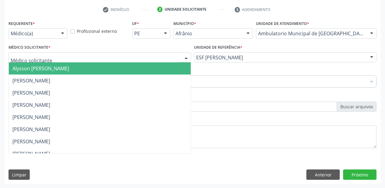
click at [37, 70] on span "Alysson [PERSON_NAME]" at bounding box center [40, 68] width 57 height 7
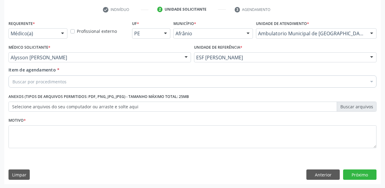
click at [30, 85] on div "Buscar por procedimentos" at bounding box center [193, 81] width 368 height 12
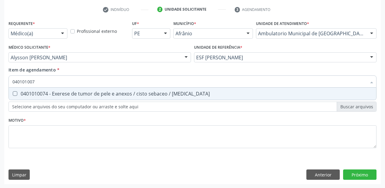
type input "0401010074"
click at [28, 95] on div "0401010074 - Exerese de tumor de pele e anexos / cisto sebaceo / [MEDICAL_DATA]" at bounding box center [192, 93] width 361 height 5
checkbox lipoma "true"
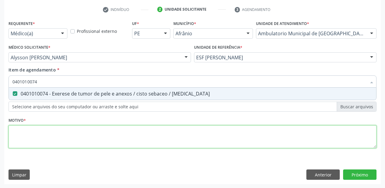
click at [29, 135] on div "Requerente * Médico(a) Médico(a) Enfermeiro(a) Paciente Nenhum resultado encont…" at bounding box center [193, 88] width 368 height 138
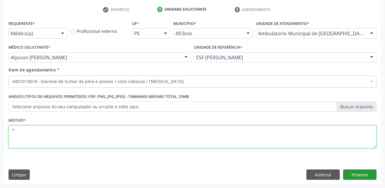
type textarea "*"
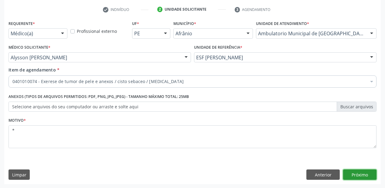
click at [361, 176] on button "Próximo" at bounding box center [359, 174] width 33 height 10
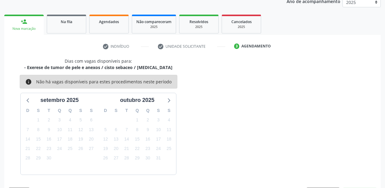
scroll to position [94, 0]
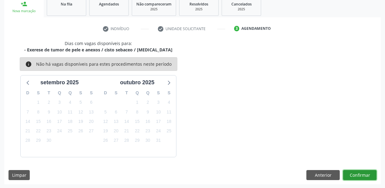
click at [354, 171] on button "Confirmar" at bounding box center [359, 175] width 33 height 10
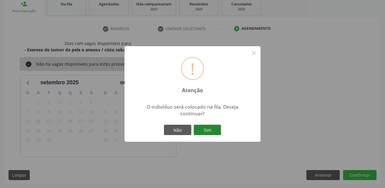
click at [203, 127] on button "Sim" at bounding box center [207, 130] width 27 height 10
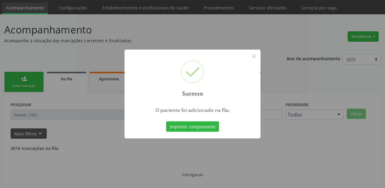
scroll to position [12, 0]
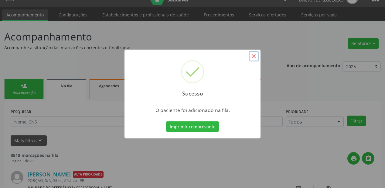
click at [250, 58] on button "×" at bounding box center [254, 56] width 10 height 10
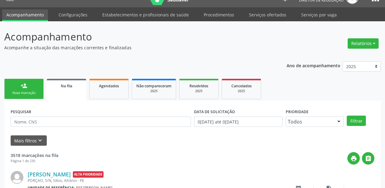
click at [30, 88] on link "person_add Nova marcação" at bounding box center [24, 89] width 40 height 20
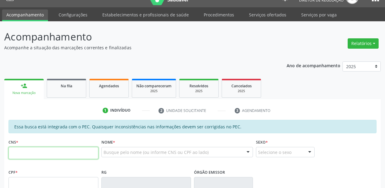
click at [34, 150] on input "text" at bounding box center [54, 153] width 90 height 12
type input "704 0854 3597 650"
